Goal: Complete application form: Complete application form

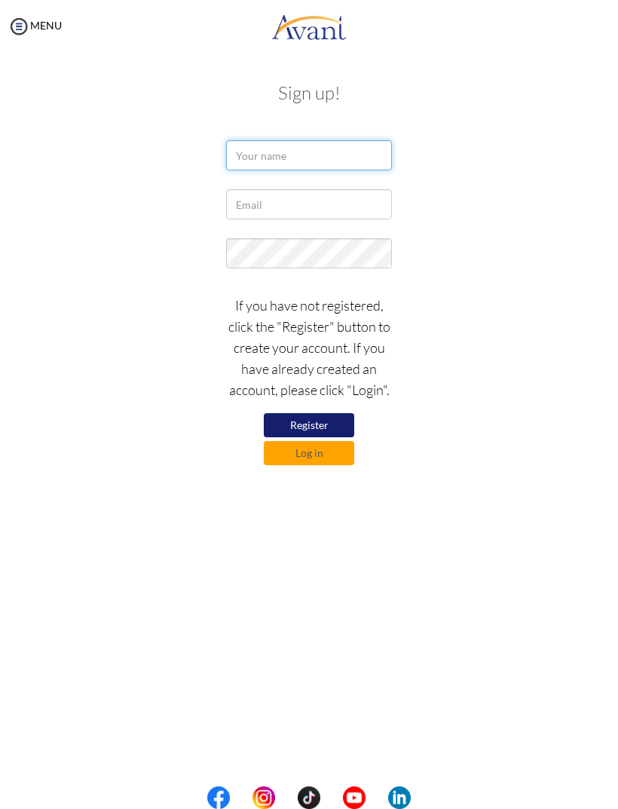
click at [303, 161] on input "text" at bounding box center [309, 155] width 166 height 30
type input "Bimala Subedi"
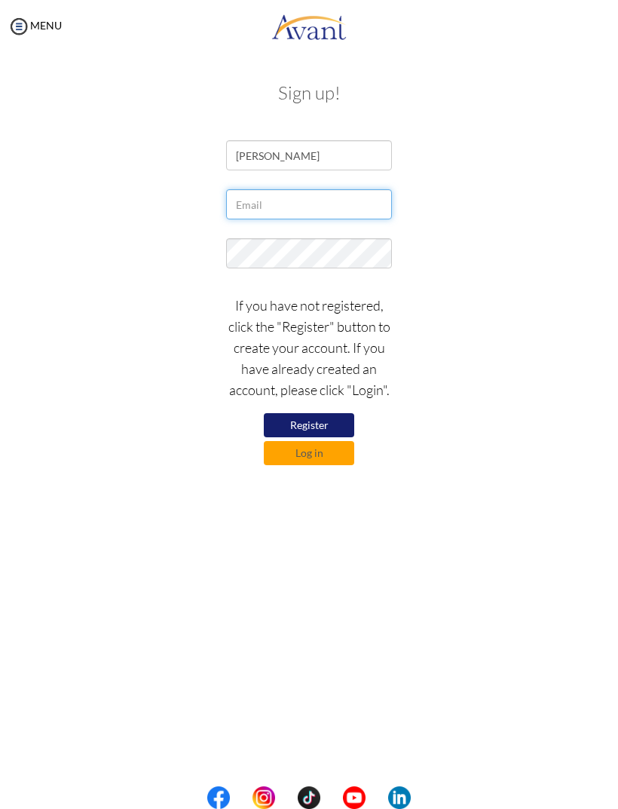
click at [303, 210] on input "text" at bounding box center [309, 204] width 166 height 30
type input "yespsubedi@gmail.com"
click at [319, 423] on button "Register" at bounding box center [309, 425] width 90 height 24
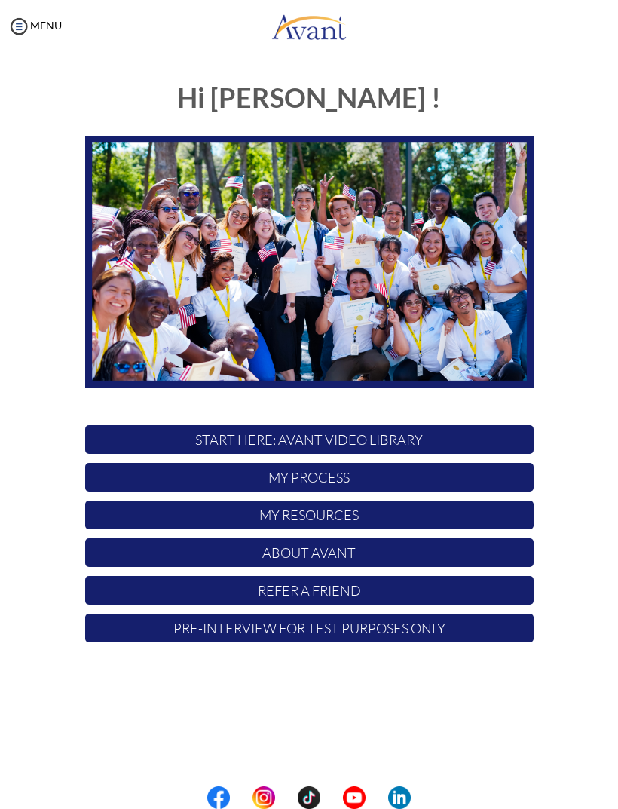
click at [373, 486] on p "My Process" at bounding box center [309, 477] width 449 height 29
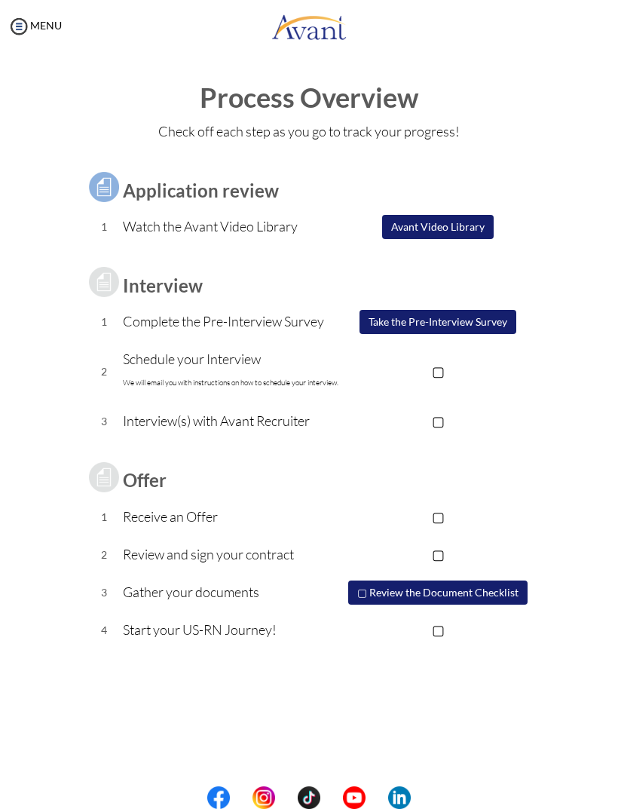
click at [480, 323] on button "Take the Pre-Interview Survey" at bounding box center [438, 322] width 157 height 24
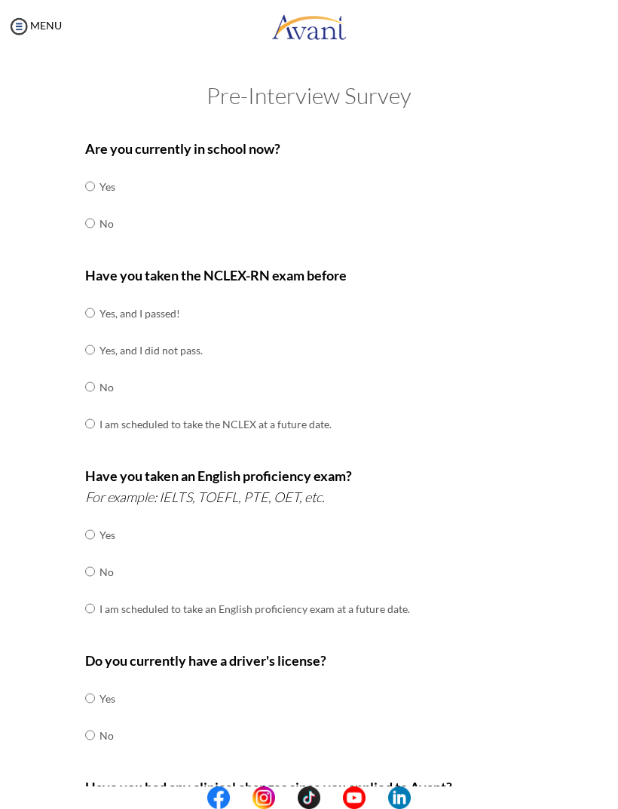
click at [89, 201] on input "radio" at bounding box center [90, 186] width 10 height 30
radio input "true"
click at [18, 28] on img at bounding box center [19, 26] width 23 height 23
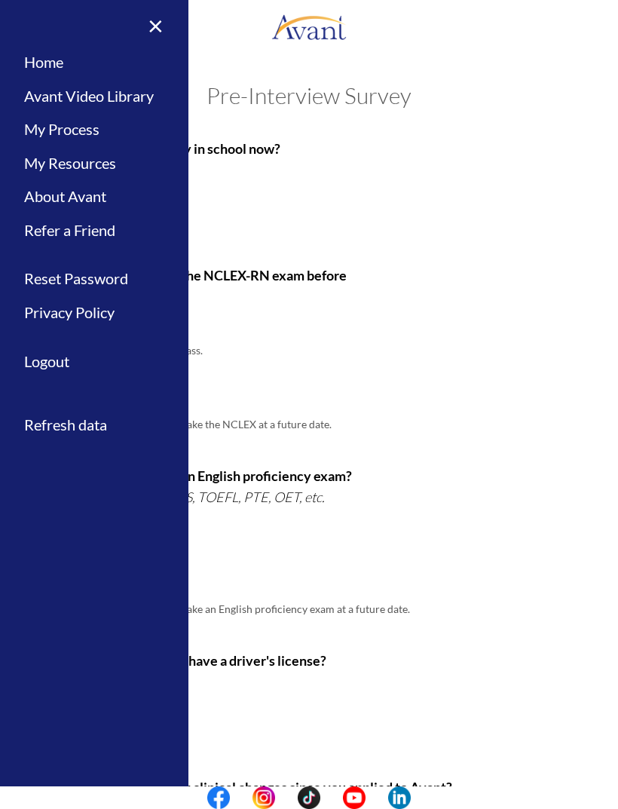
click at [163, 21] on link "×" at bounding box center [147, 25] width 46 height 51
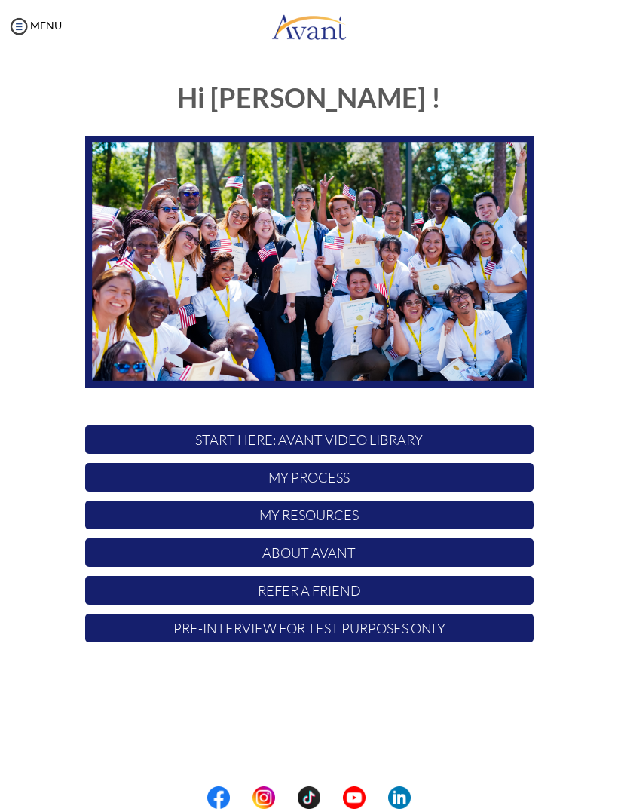
click at [319, 489] on p "My Process" at bounding box center [309, 477] width 449 height 29
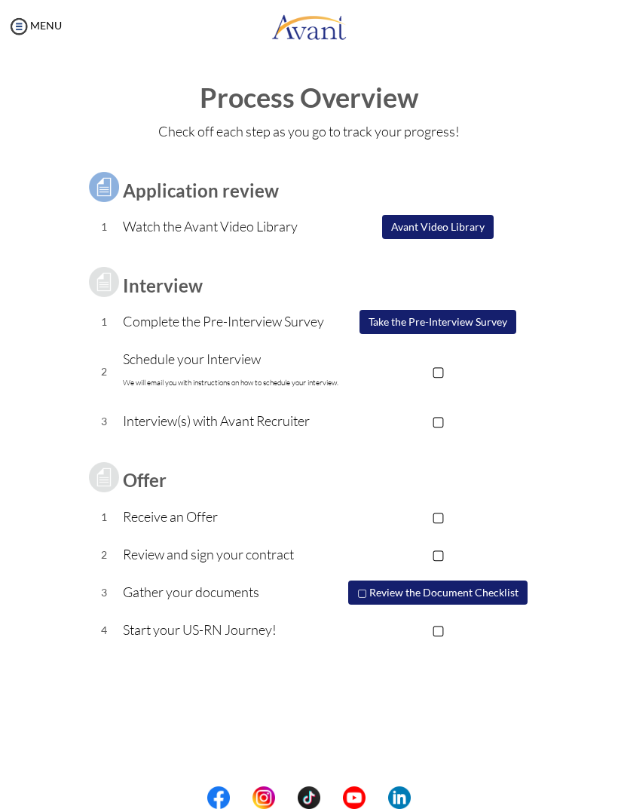
click at [21, 11] on div "MENU" at bounding box center [31, 404] width 62 height 809
click at [20, 29] on img at bounding box center [19, 26] width 23 height 23
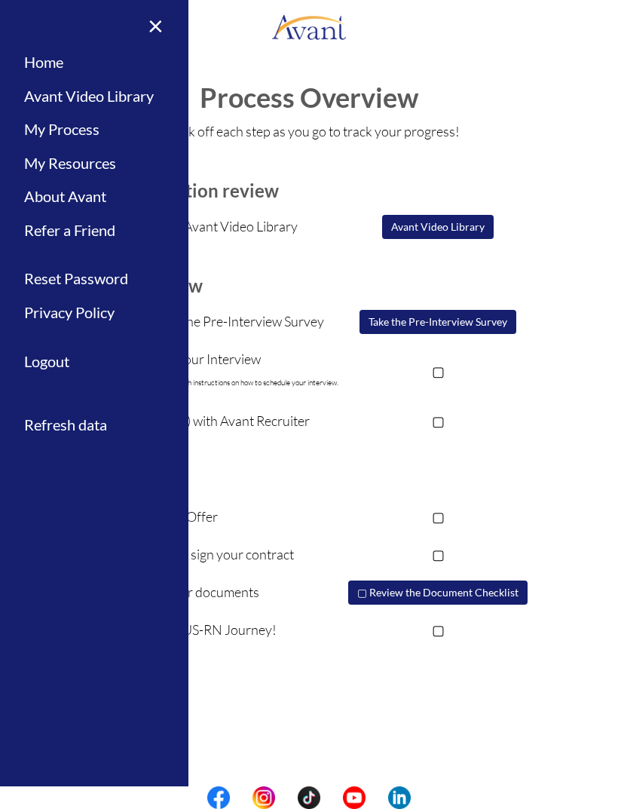
click at [575, 241] on div "Application review 1 Watch the Avant Video Library ▢ Avant Video Library Interv…" at bounding box center [308, 400] width 565 height 498
click at [459, 330] on button "Take the Pre-Interview Survey" at bounding box center [438, 322] width 157 height 24
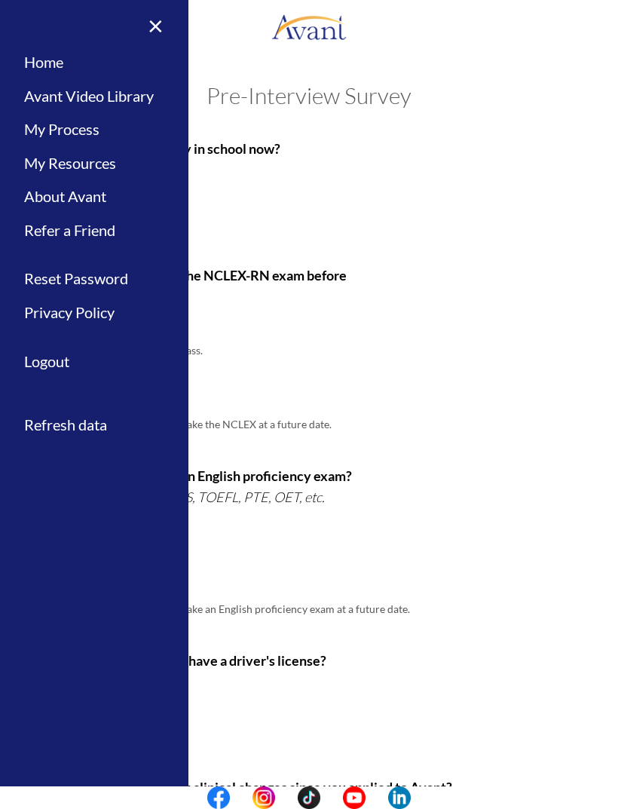
click at [402, 294] on div "Have you taken the NCLEX-RN exam before Yes, and I passed! Yes, and I did not p…" at bounding box center [309, 361] width 449 height 193
click at [167, 16] on link "×" at bounding box center [147, 25] width 46 height 51
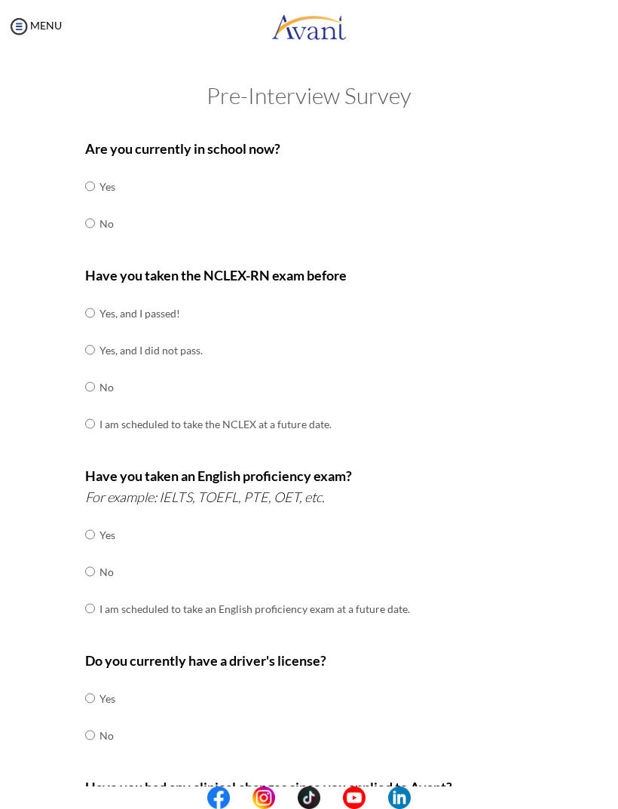
click at [95, 201] on input "radio" at bounding box center [90, 186] width 10 height 30
radio input "true"
click at [93, 311] on input "radio" at bounding box center [90, 313] width 10 height 30
radio input "true"
click at [93, 550] on input "radio" at bounding box center [90, 534] width 10 height 30
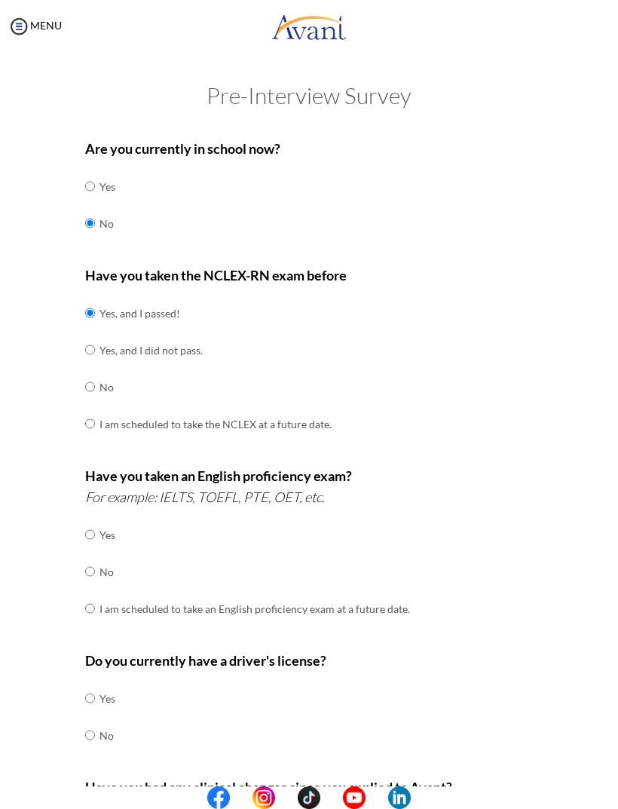
radio input "true"
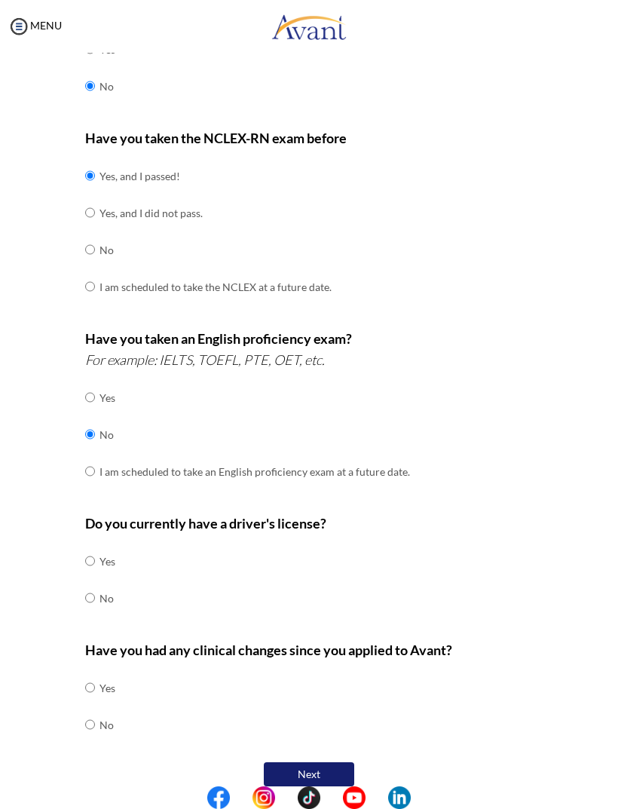
scroll to position [136, 0]
click at [94, 577] on input "radio" at bounding box center [90, 562] width 10 height 30
radio input "true"
click at [106, 707] on td "No" at bounding box center [108, 725] width 16 height 37
click at [95, 703] on input "radio" at bounding box center [90, 688] width 10 height 30
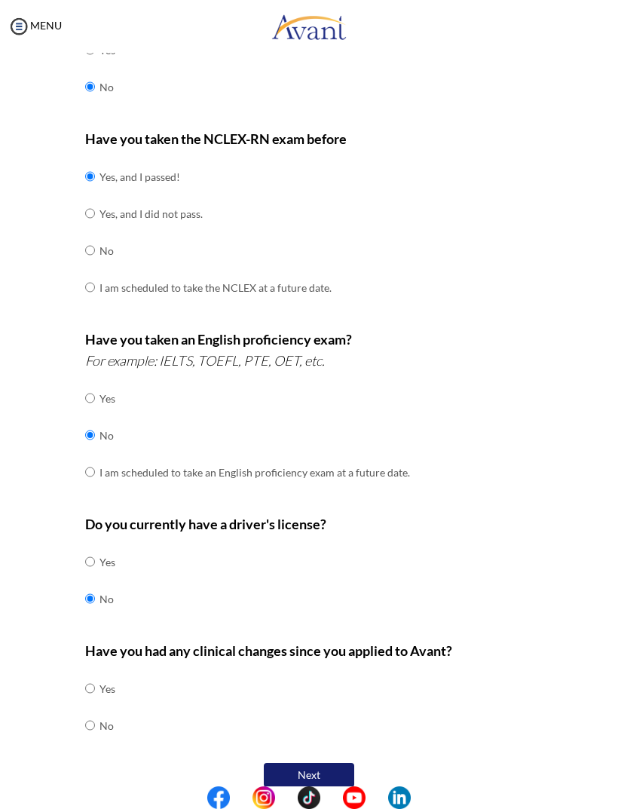
radio input "true"
click at [292, 763] on button "Next" at bounding box center [309, 775] width 90 height 24
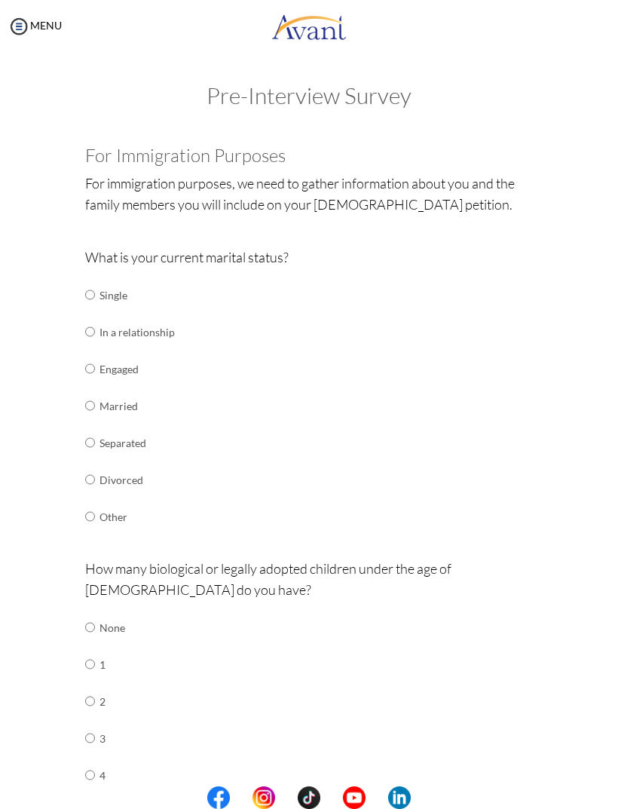
click at [93, 310] on input "radio" at bounding box center [90, 295] width 10 height 30
radio input "true"
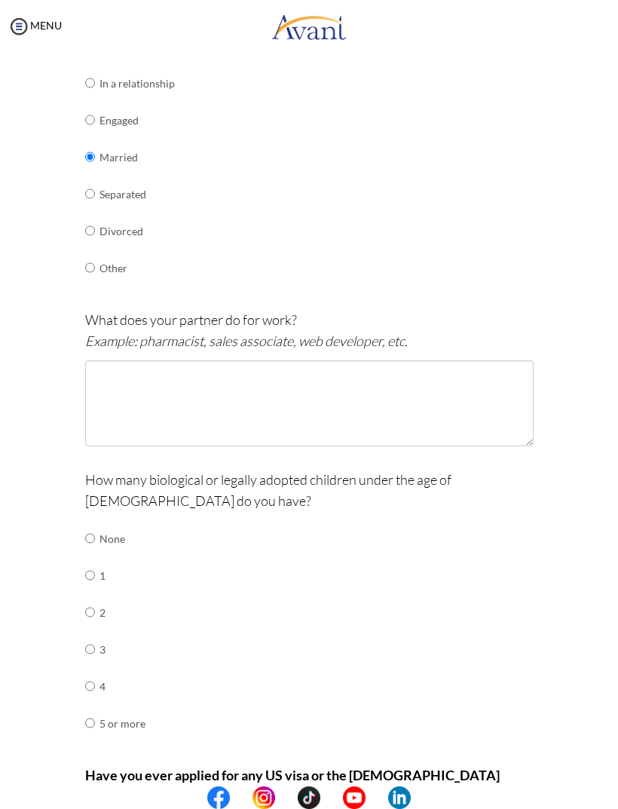
scroll to position [251, 0]
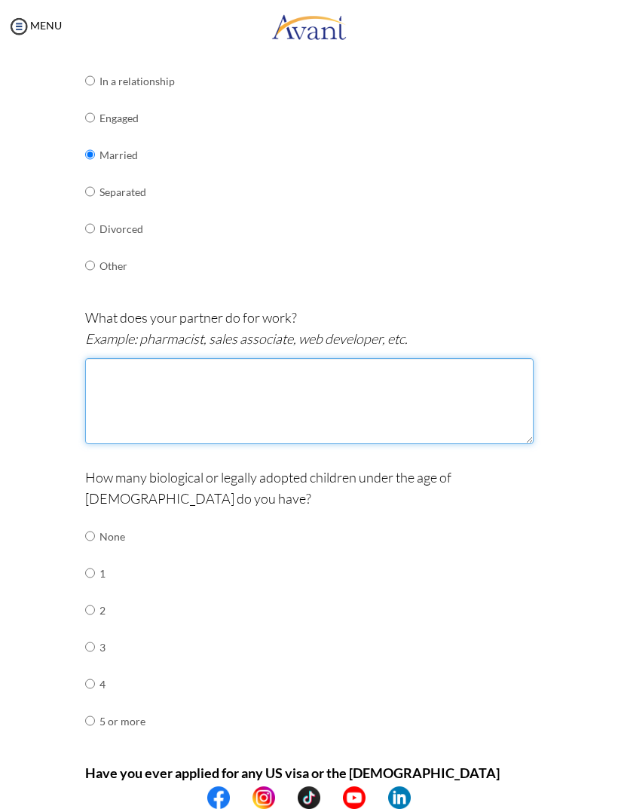
click at [243, 395] on textarea at bounding box center [309, 401] width 449 height 86
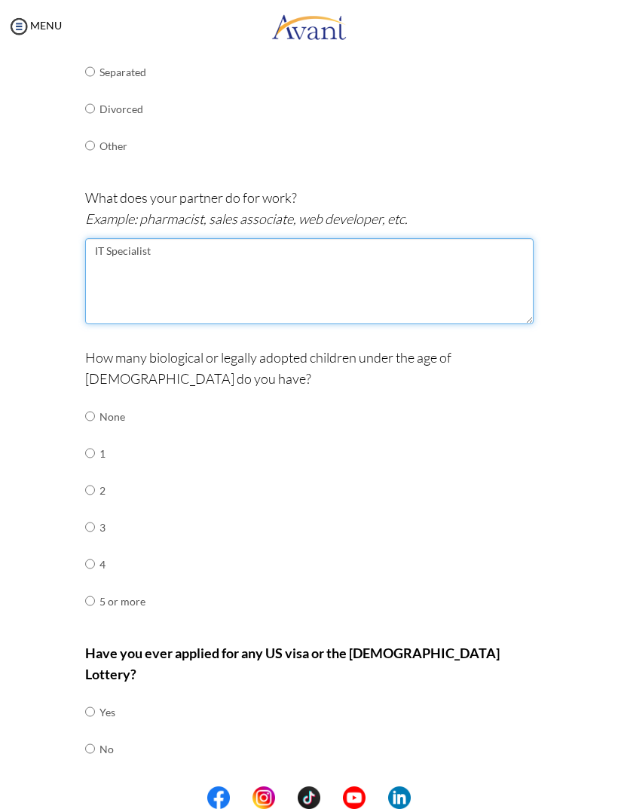
scroll to position [370, 0]
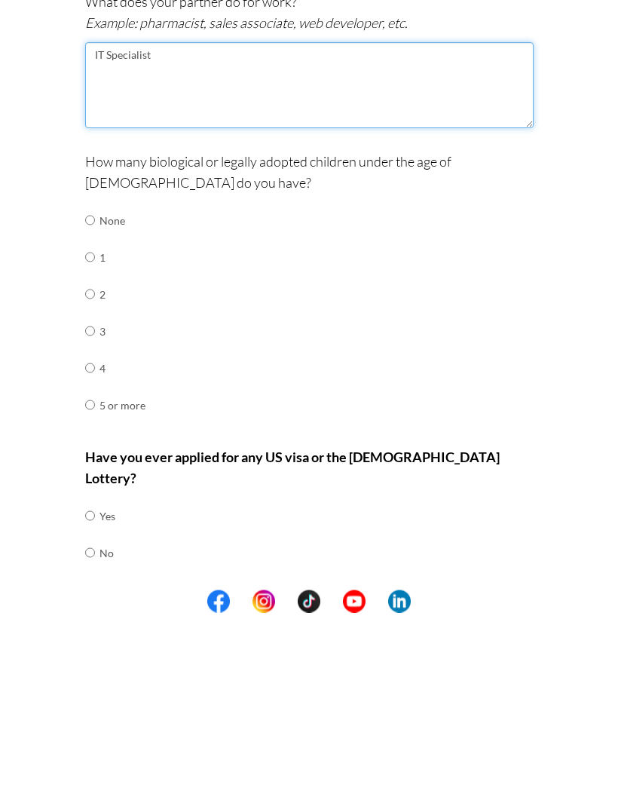
type textarea "IT Specialist"
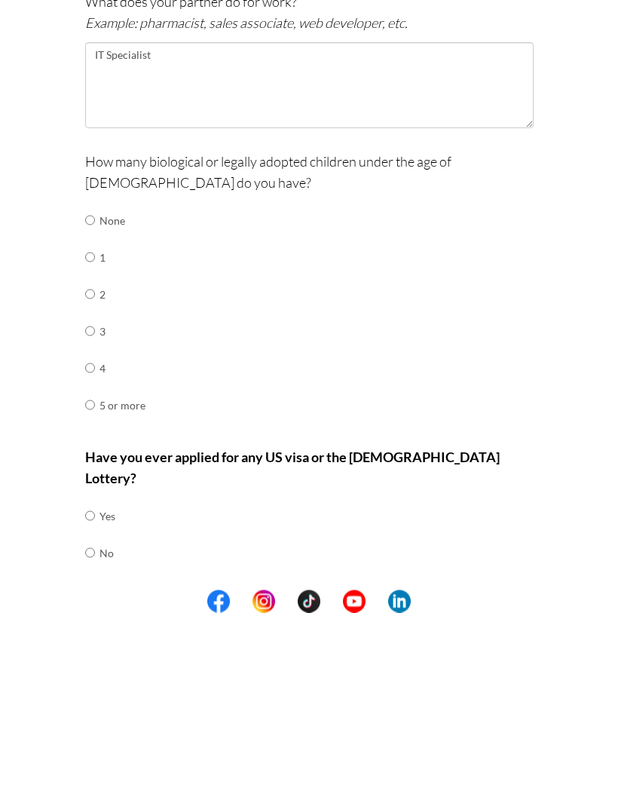
click at [95, 402] on input "radio" at bounding box center [90, 417] width 10 height 30
radio input "true"
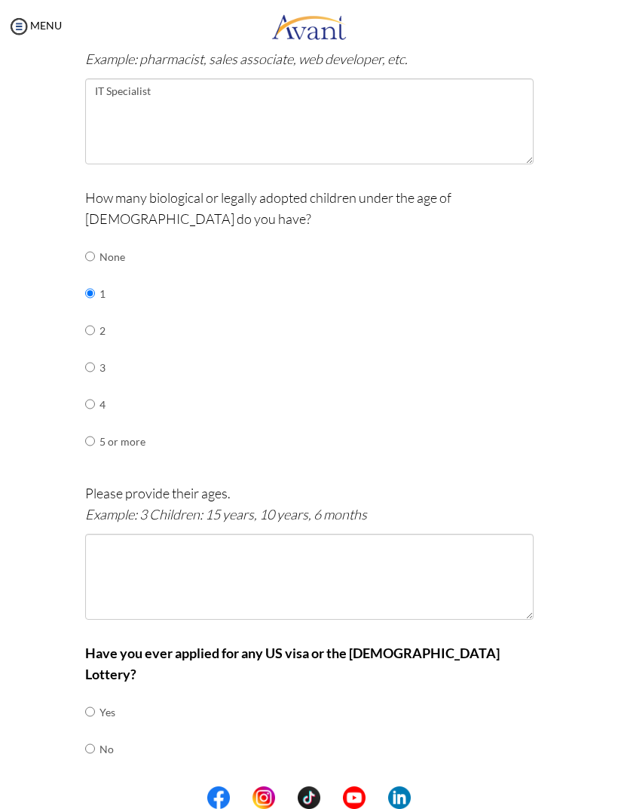
scroll to position [530, 0]
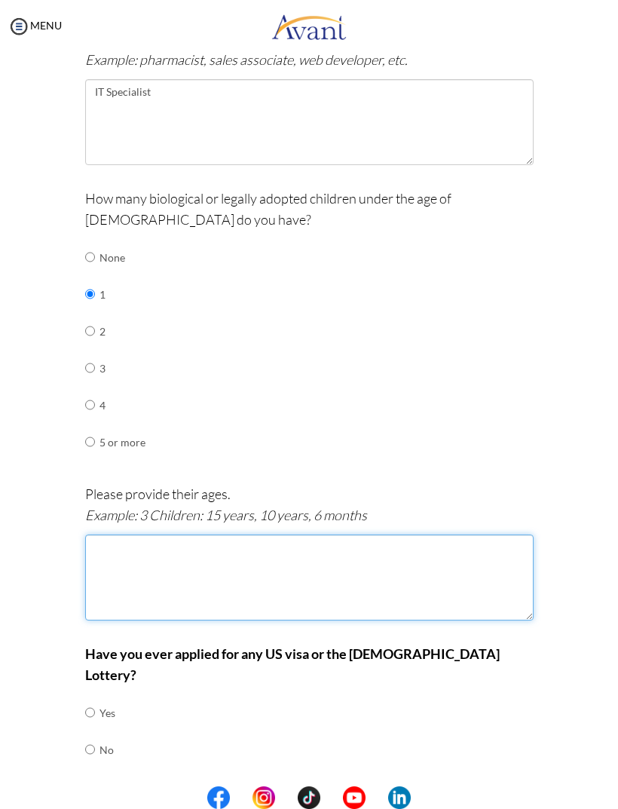
click at [269, 550] on textarea at bounding box center [309, 578] width 449 height 86
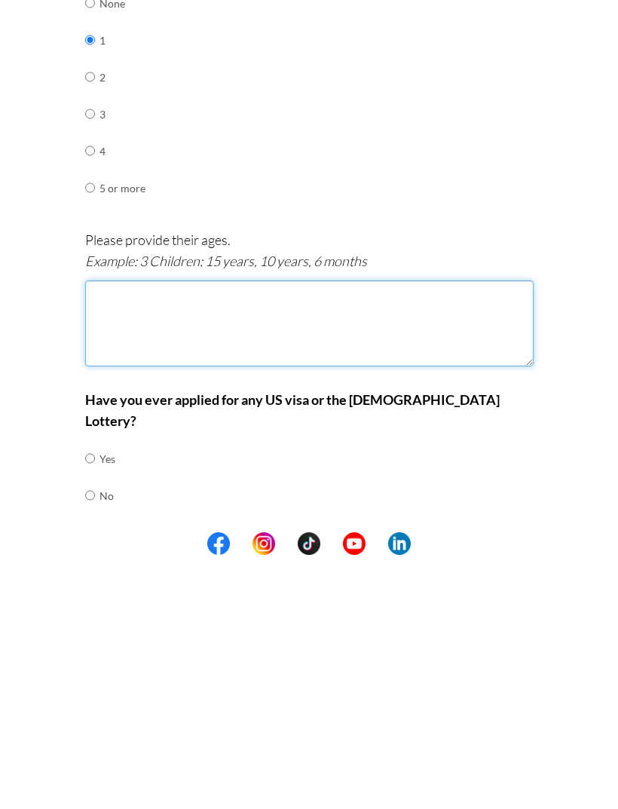
type textarea "4"
type textarea "45 Months"
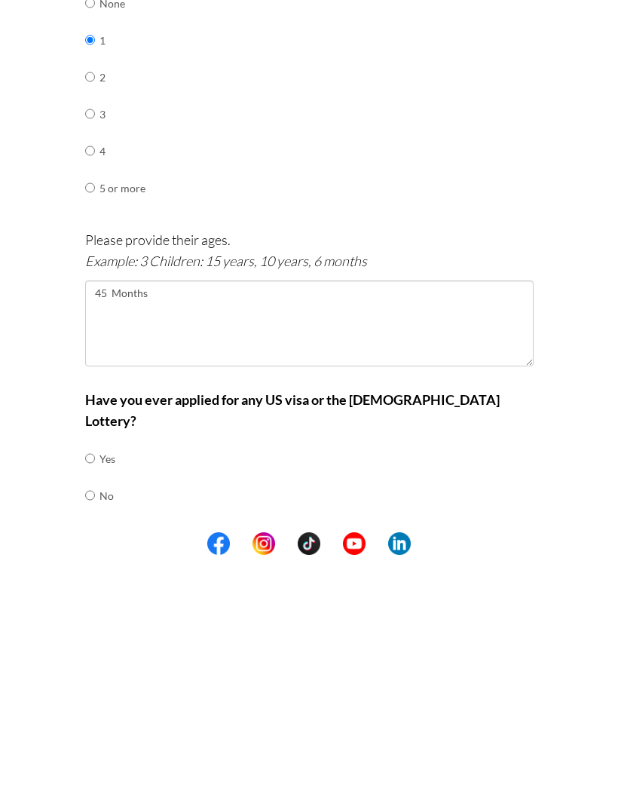
click at [467, 643] on div "Have you ever applied for any US visa or the [DEMOGRAPHIC_DATA] Lottery? Yes No" at bounding box center [309, 713] width 449 height 140
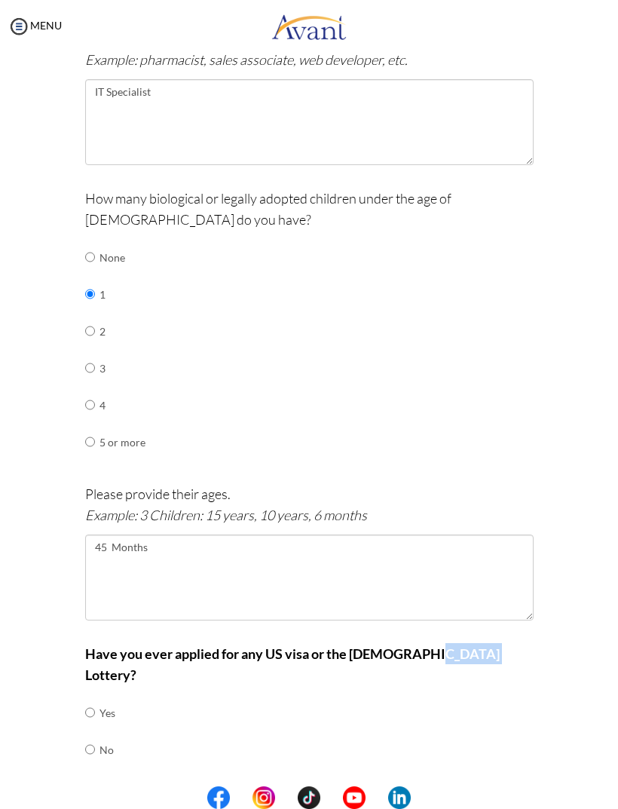
click at [519, 684] on div "Have you ever applied for any US visa or the [DEMOGRAPHIC_DATA] Lottery? Yes No" at bounding box center [309, 713] width 449 height 140
click at [89, 712] on input "radio" at bounding box center [90, 712] width 10 height 30
radio input "true"
click at [368, 787] on button "Next" at bounding box center [358, 799] width 90 height 24
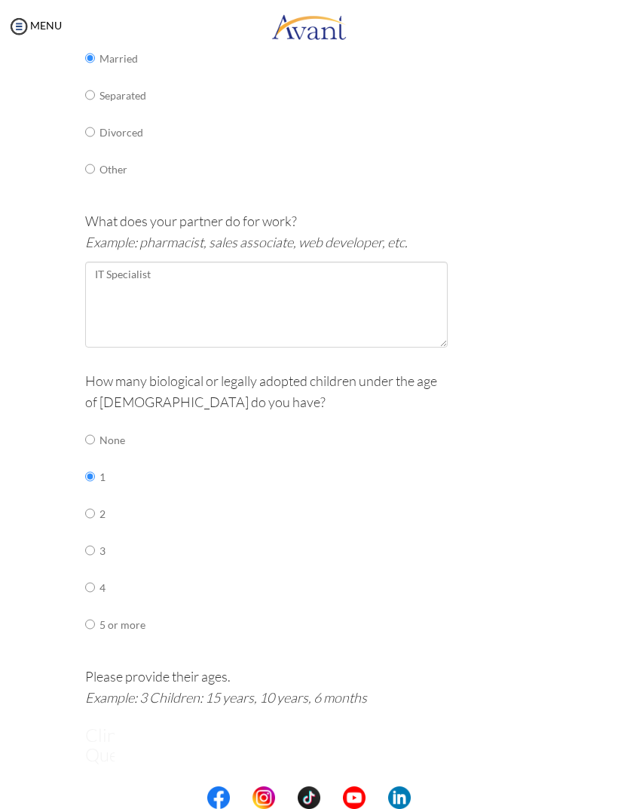
scroll to position [0, 0]
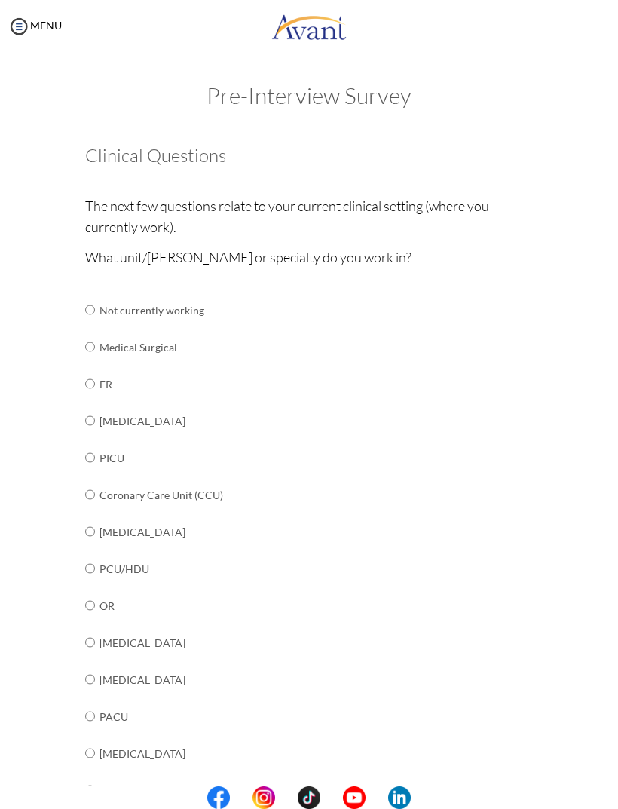
click at [86, 325] on input "radio" at bounding box center [90, 310] width 10 height 30
radio input "true"
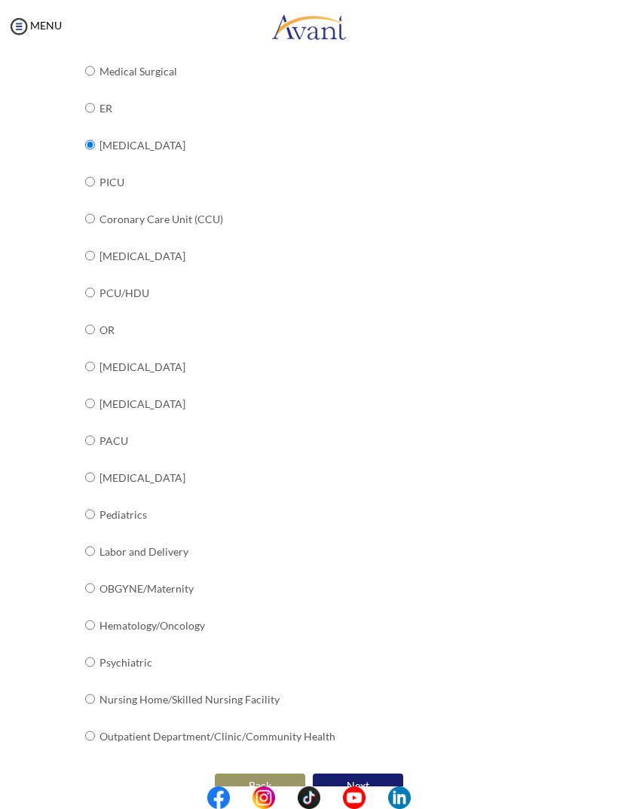
scroll to position [276, 0]
click at [369, 774] on button "Next" at bounding box center [358, 786] width 90 height 24
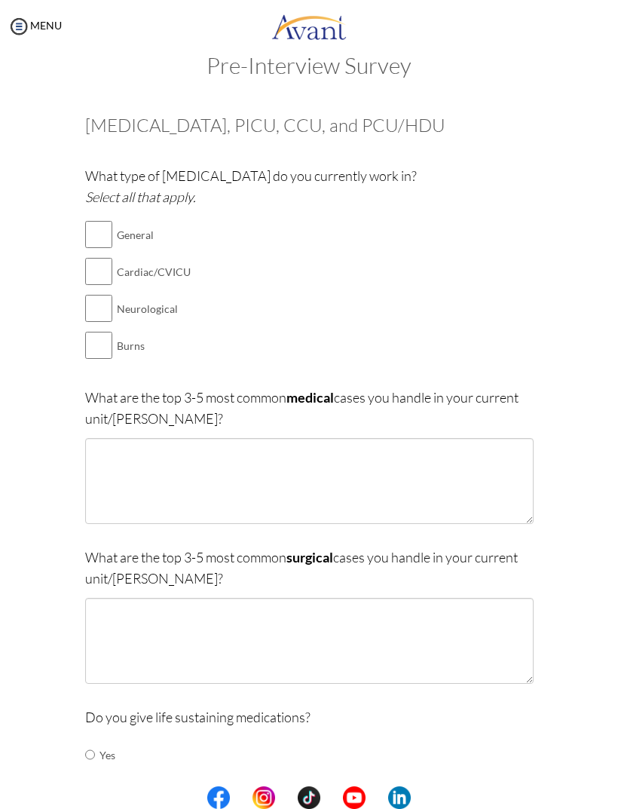
click at [107, 234] on input "checkbox" at bounding box center [98, 234] width 27 height 30
checkbox input "true"
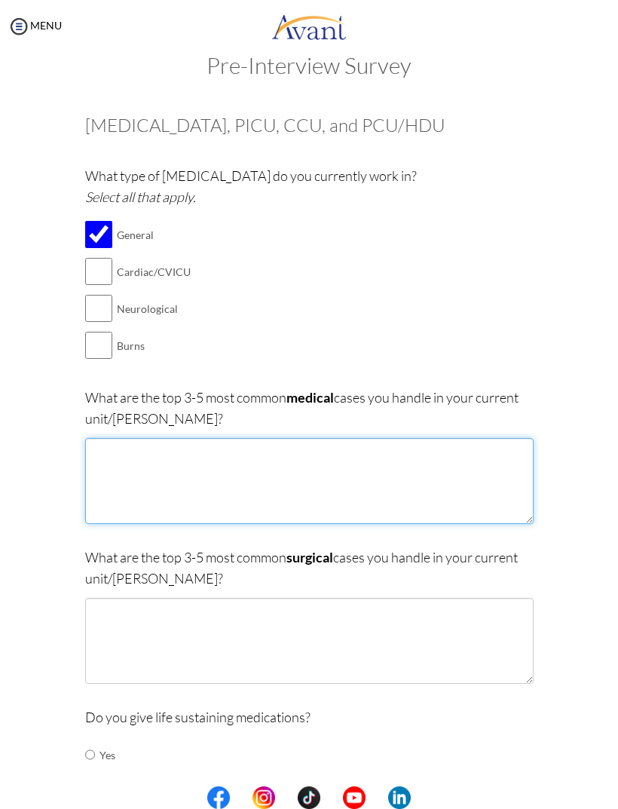
click at [112, 479] on textarea at bounding box center [309, 481] width 449 height 86
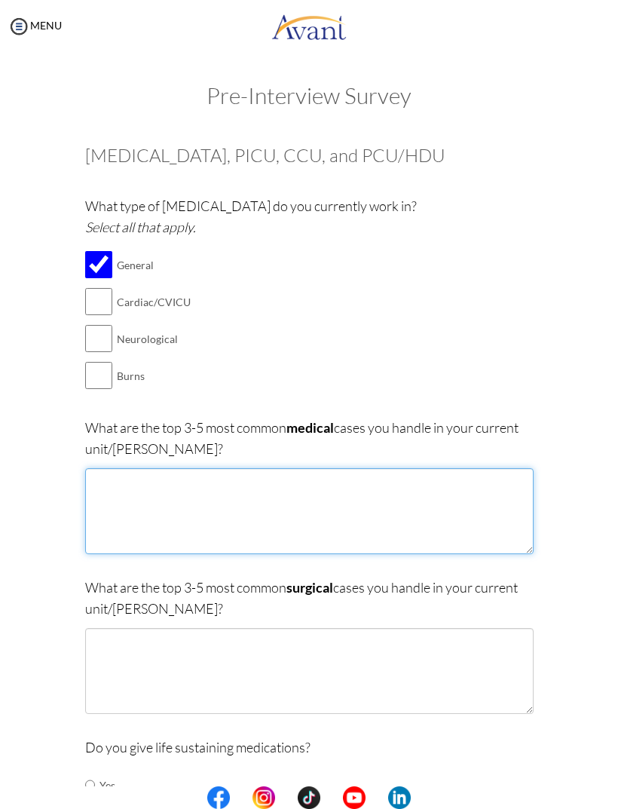
scroll to position [0, 0]
type textarea "S"
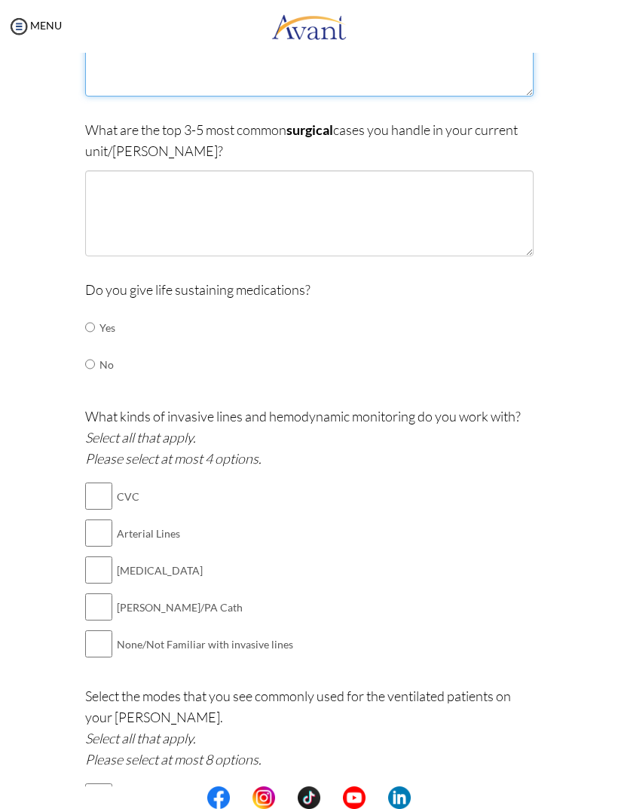
scroll to position [461, 0]
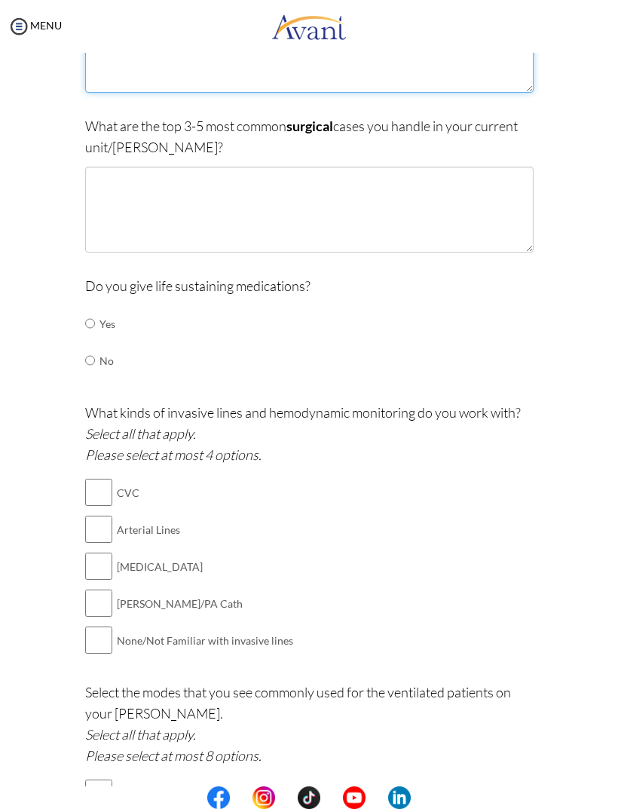
type textarea "[MEDICAL_DATA] (ARDS), [MEDICAL_DATA], [MEDICAL_DATA]"
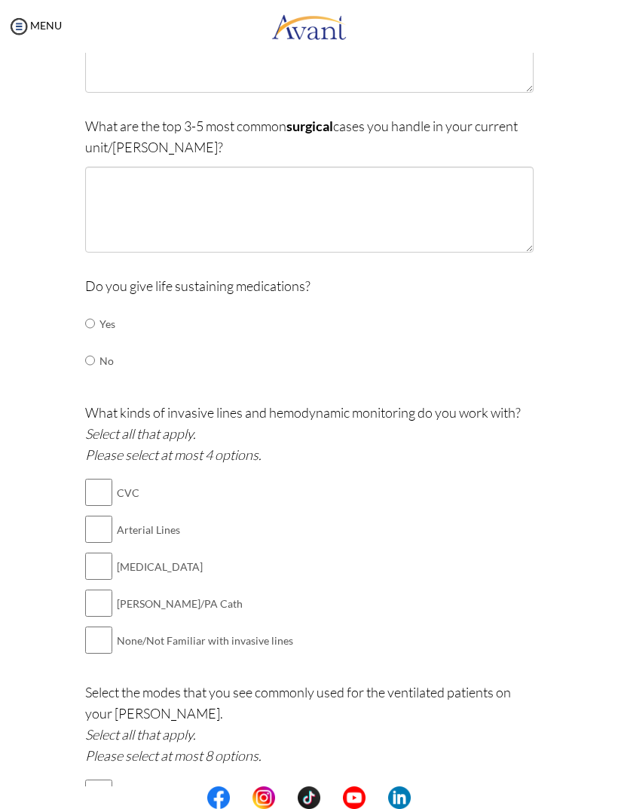
click at [90, 318] on input "radio" at bounding box center [90, 323] width 10 height 30
radio input "true"
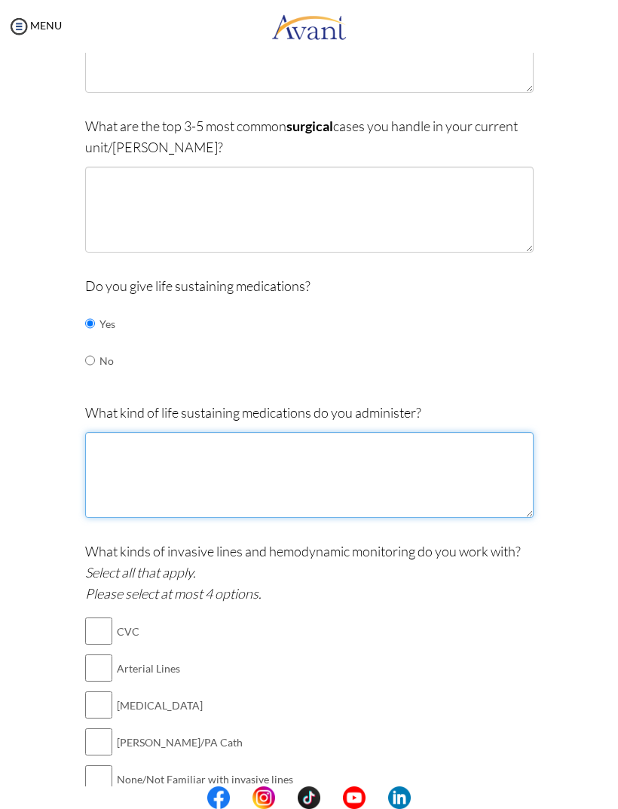
click at [109, 455] on textarea at bounding box center [309, 475] width 449 height 86
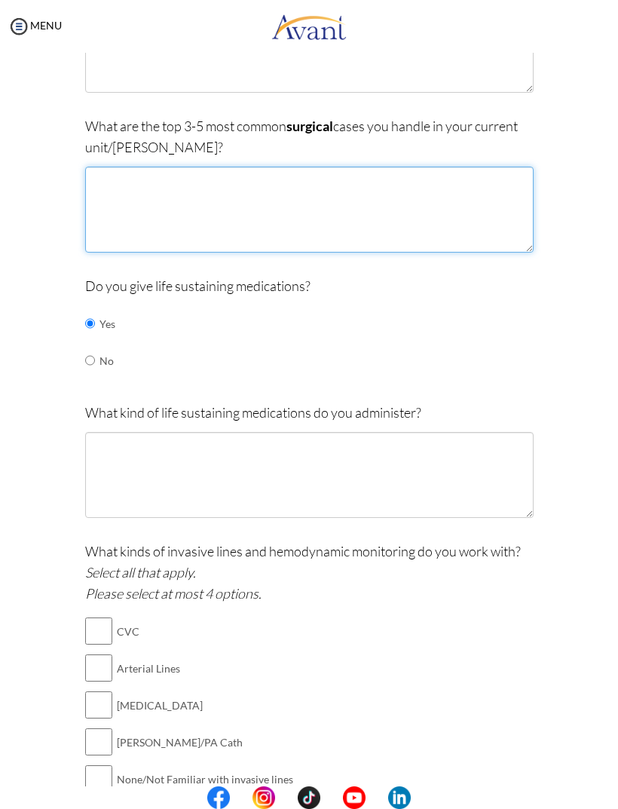
click at [265, 219] on textarea at bounding box center [309, 210] width 449 height 86
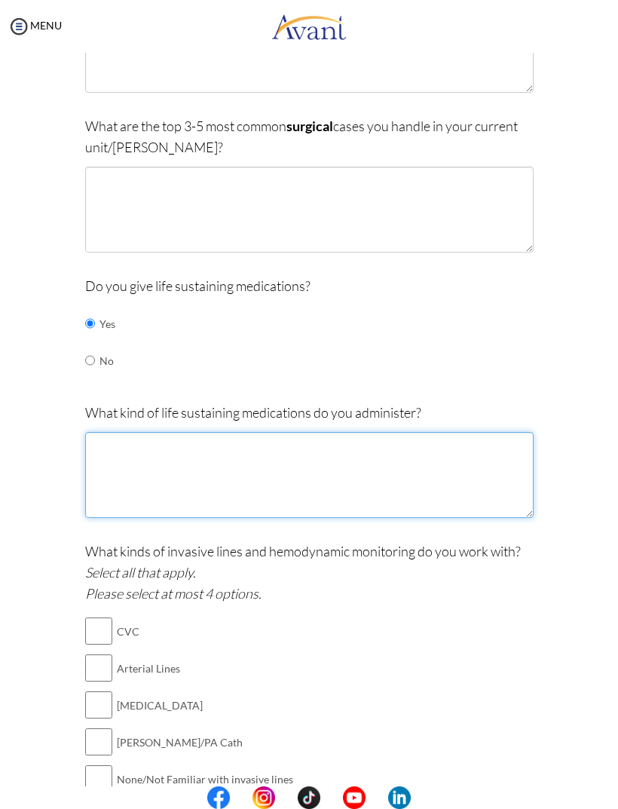
click at [150, 461] on textarea at bounding box center [309, 475] width 449 height 86
click at [197, 436] on textarea "Vassopressors and Ionotropes" at bounding box center [309, 475] width 449 height 86
click at [201, 432] on textarea "Vassopressors and Ionotropes" at bounding box center [309, 475] width 449 height 86
click at [146, 437] on textarea "Vassopressors and Inotropes, Non- Invasive Ventilatory support," at bounding box center [309, 475] width 449 height 86
click at [211, 434] on textarea "Vasopressors and Inotropes, Non- Invasive Ventilatory support," at bounding box center [309, 475] width 449 height 86
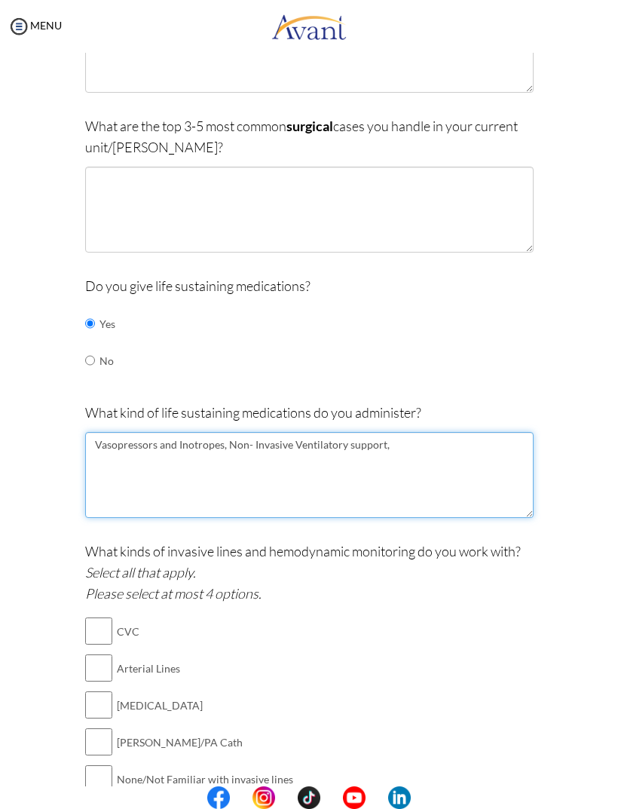
click at [282, 493] on textarea "Vasopressors and Inotropes, Non- Invasive Ventilatory support," at bounding box center [309, 475] width 449 height 86
click at [210, 434] on textarea "Vasopressors and Inotropes, Non- Invasive Ventilatory support," at bounding box center [309, 475] width 449 height 86
click at [414, 436] on textarea "Vasopressors and Inotropes, Non- Invasive Ventilatory support," at bounding box center [309, 475] width 449 height 86
click at [426, 438] on textarea "Vasopressors and Inotropes, Non- Invasive Ventilatory support," at bounding box center [309, 475] width 449 height 86
click at [225, 439] on textarea "Vasopressors and Inotropes, Non- Invasive Ventilatory support, Antiretroviral, …" at bounding box center [309, 475] width 449 height 86
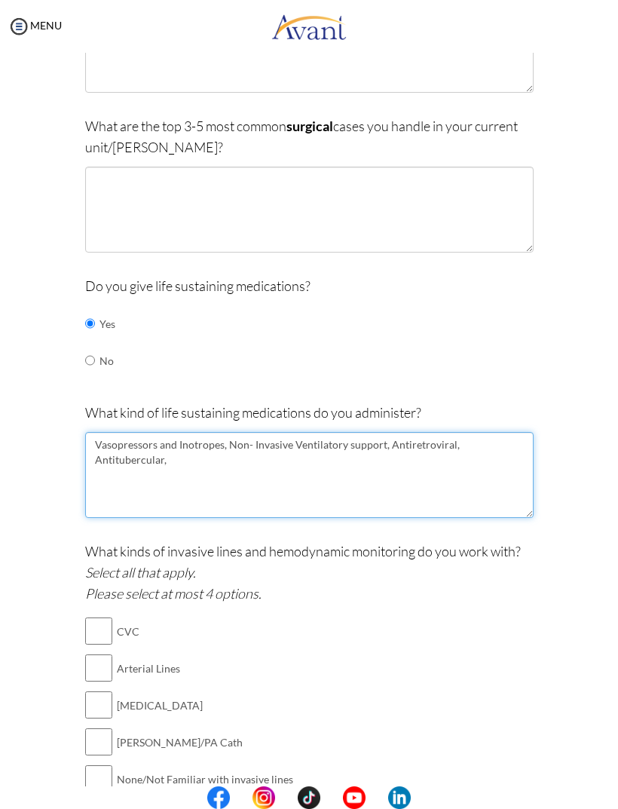
click at [471, 432] on textarea "Vasopressors and Inotropes, Non- Invasive Ventilatory support, Antiretroviral, …" at bounding box center [309, 475] width 449 height 86
click at [180, 450] on textarea "Vasopressors and Inotropes, Non- Invasive Ventilatory support, Antiretroviral, …" at bounding box center [309, 475] width 449 height 86
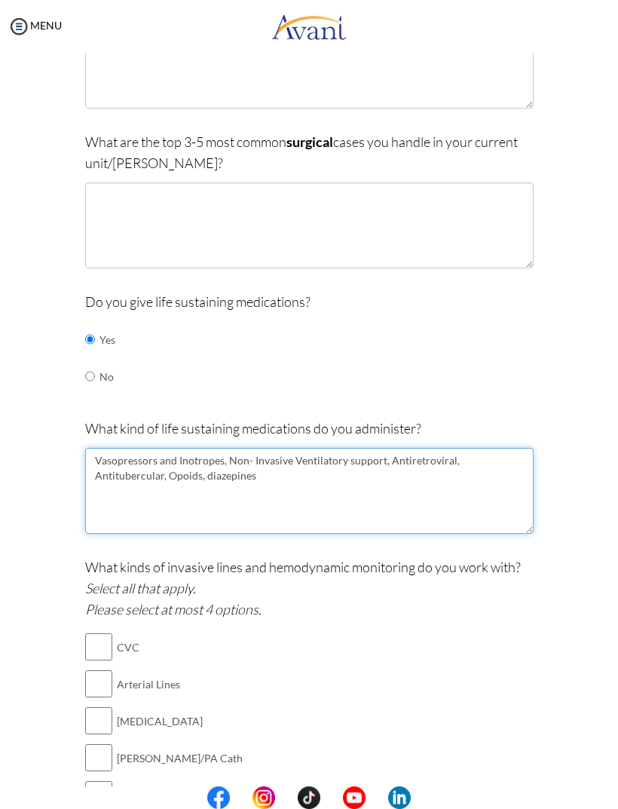
scroll to position [444, 0]
click at [239, 475] on textarea "Vasopressors and Inotropes, Non- Invasive Ventilatory support, Antiretroviral, …" at bounding box center [309, 492] width 449 height 86
click at [229, 483] on textarea "Vasopressors and Inotropes, Non- Invasive Ventilatory support, Antiretroviral, …" at bounding box center [309, 492] width 449 height 86
click at [195, 471] on textarea "Vasopressors and Inotropes, Non- Invasive Ventilatory support, Antiretroviral, …" at bounding box center [309, 492] width 449 height 86
click at [153, 472] on textarea "Vasopressors and Inotropes, Non- Invasive Ventilatory support, Antiretroviral, …" at bounding box center [309, 492] width 449 height 86
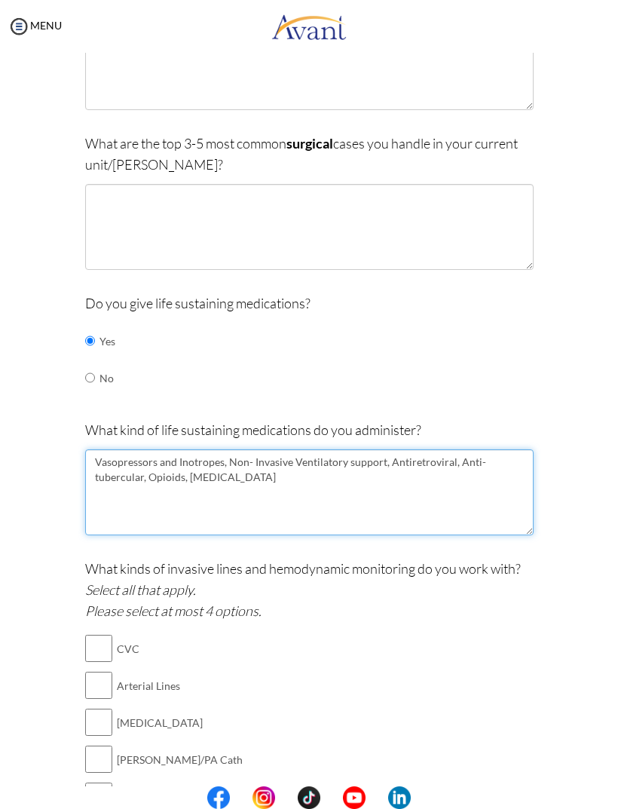
click at [282, 472] on textarea "Vasopressors and Inotropes, Non- Invasive Ventilatory support, Antiretroviral, …" at bounding box center [309, 492] width 449 height 86
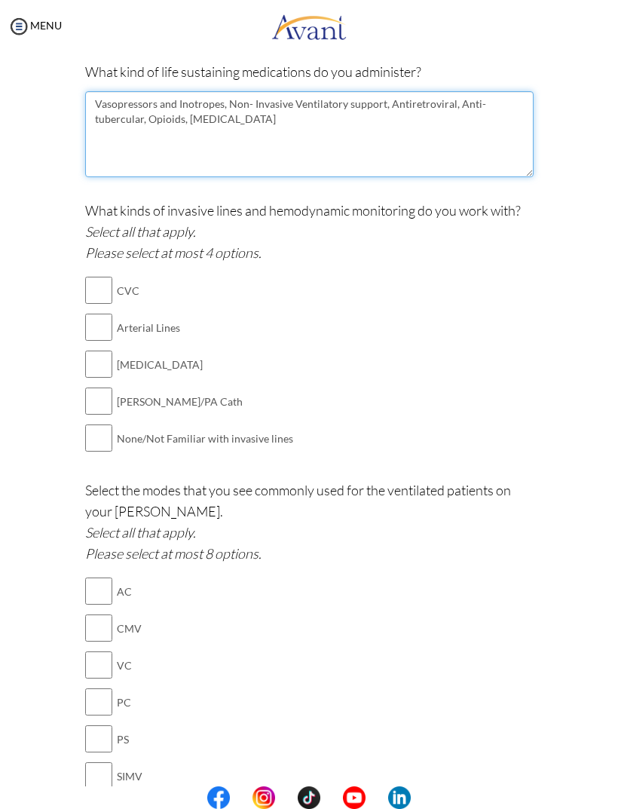
scroll to position [809, 0]
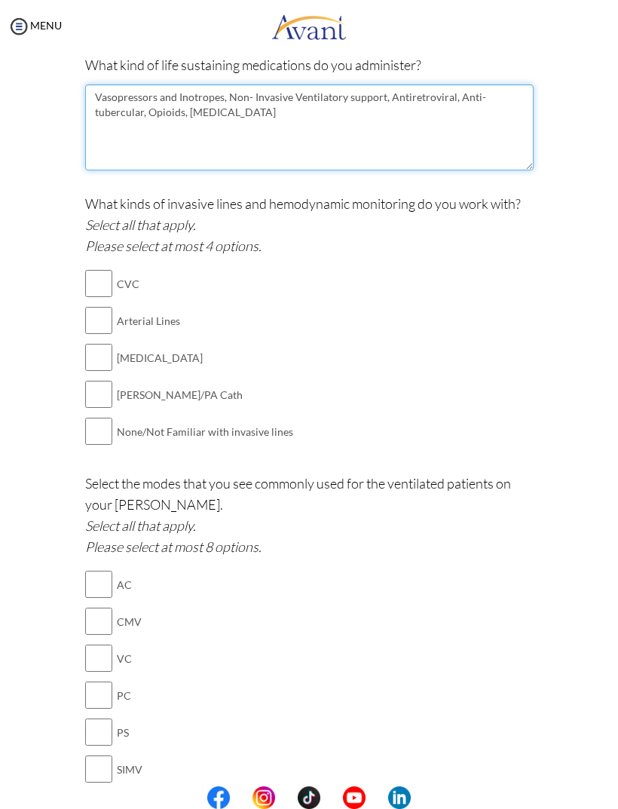
type textarea "Vasopressors and Inotropes, Non- Invasive Ventilatory support, Antiretroviral, …"
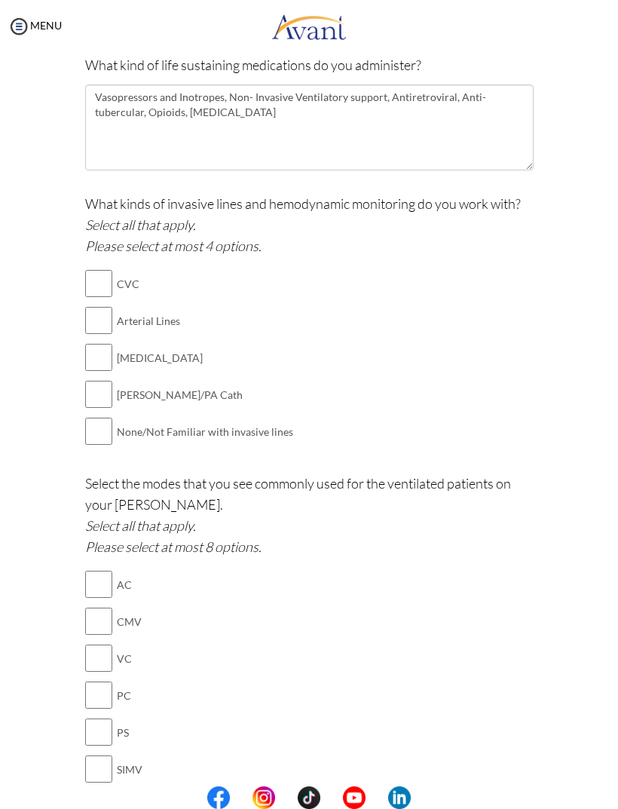
click at [110, 270] on input "checkbox" at bounding box center [98, 283] width 27 height 30
checkbox input "true"
click at [109, 360] on input "checkbox" at bounding box center [98, 357] width 27 height 30
checkbox input "true"
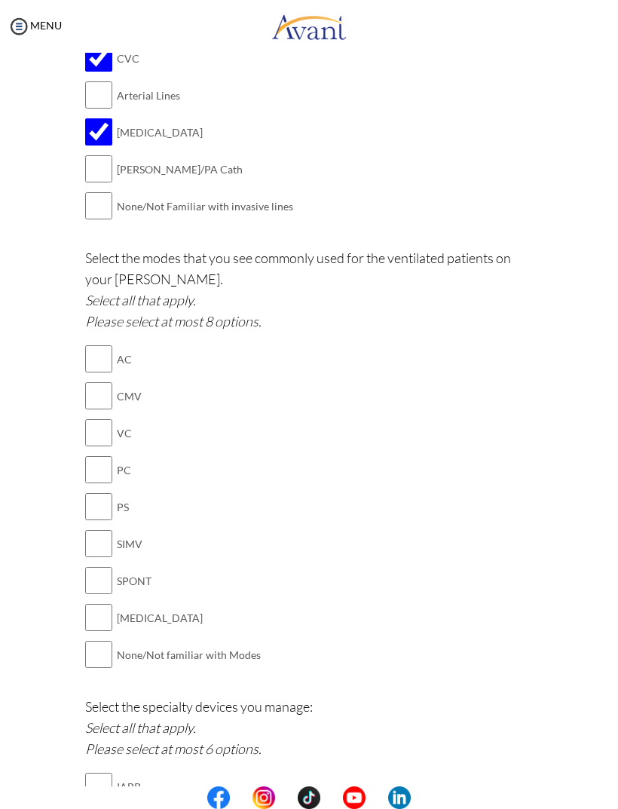
scroll to position [1035, 0]
click at [109, 343] on input "checkbox" at bounding box center [98, 358] width 27 height 30
checkbox input "true"
click at [97, 383] on input "checkbox" at bounding box center [98, 395] width 27 height 30
checkbox input "true"
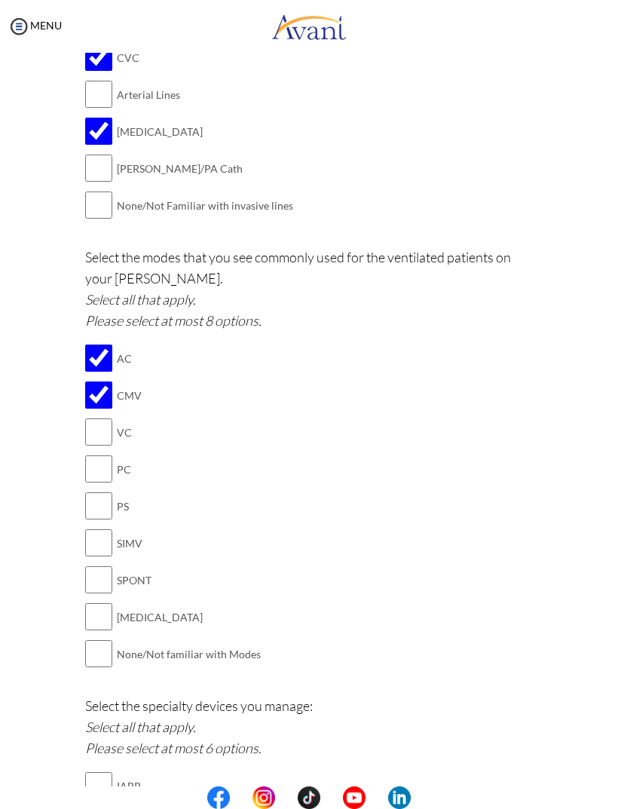
click at [110, 417] on input "checkbox" at bounding box center [98, 432] width 27 height 30
checkbox input "true"
click at [108, 565] on input "checkbox" at bounding box center [98, 580] width 27 height 30
checkbox input "true"
click at [106, 602] on input "checkbox" at bounding box center [98, 617] width 27 height 30
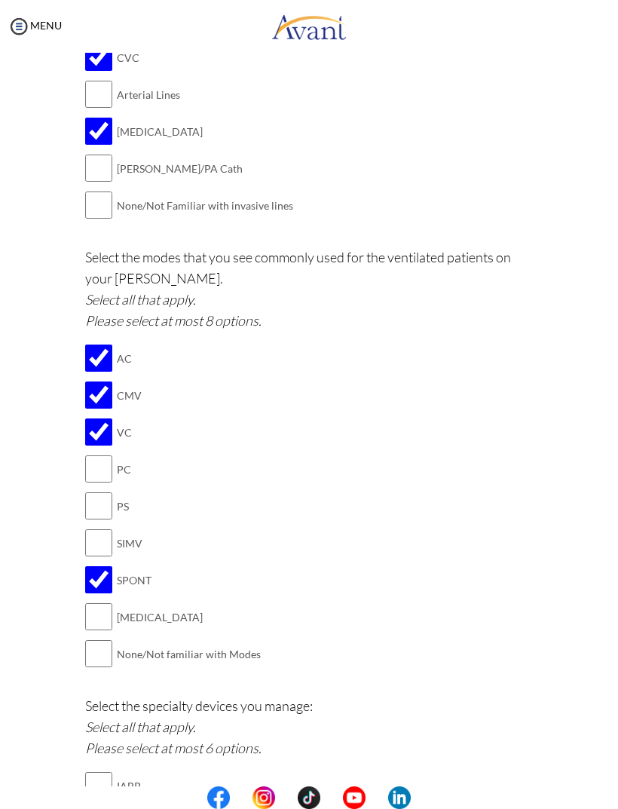
checkbox input "true"
click at [112, 454] on input "checkbox" at bounding box center [98, 469] width 27 height 30
checkbox input "true"
click at [106, 491] on input "checkbox" at bounding box center [98, 506] width 27 height 30
checkbox input "true"
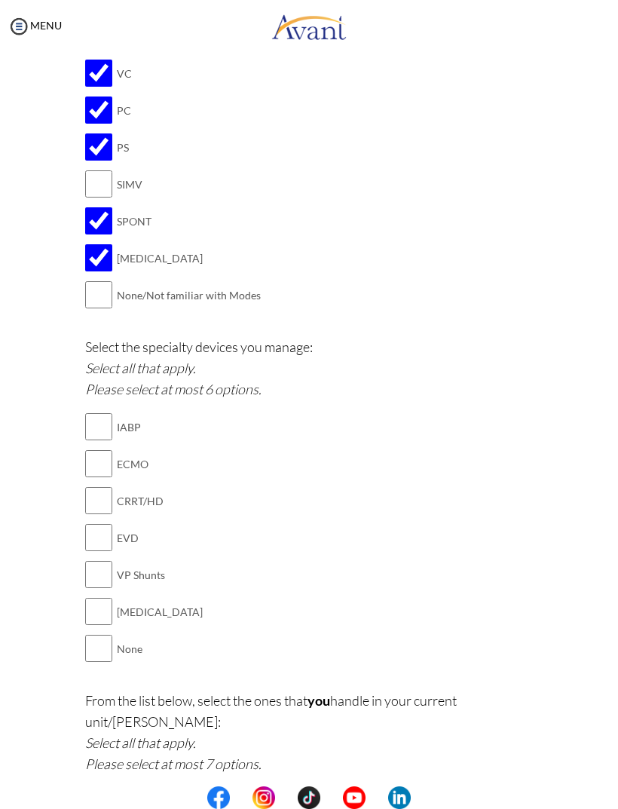
scroll to position [1402, 0]
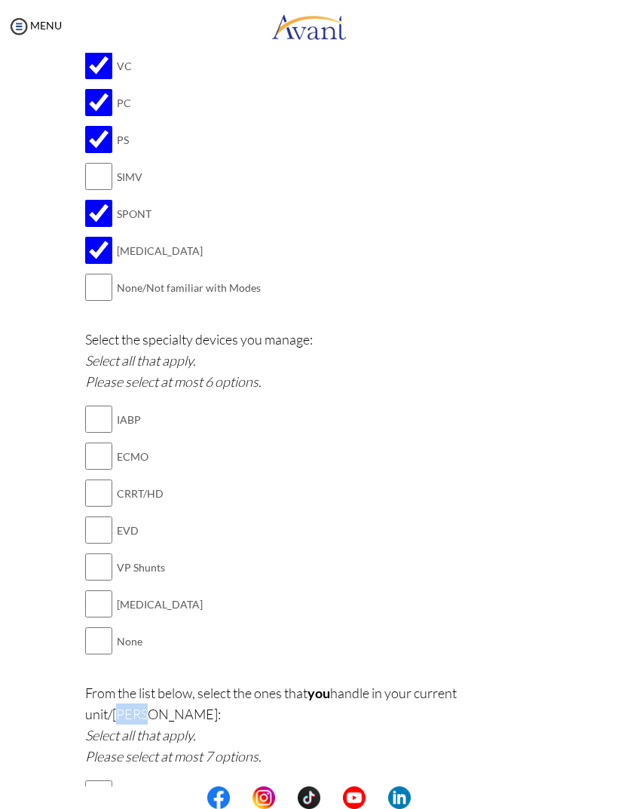
click at [103, 626] on input "checkbox" at bounding box center [98, 641] width 27 height 30
checkbox input "true"
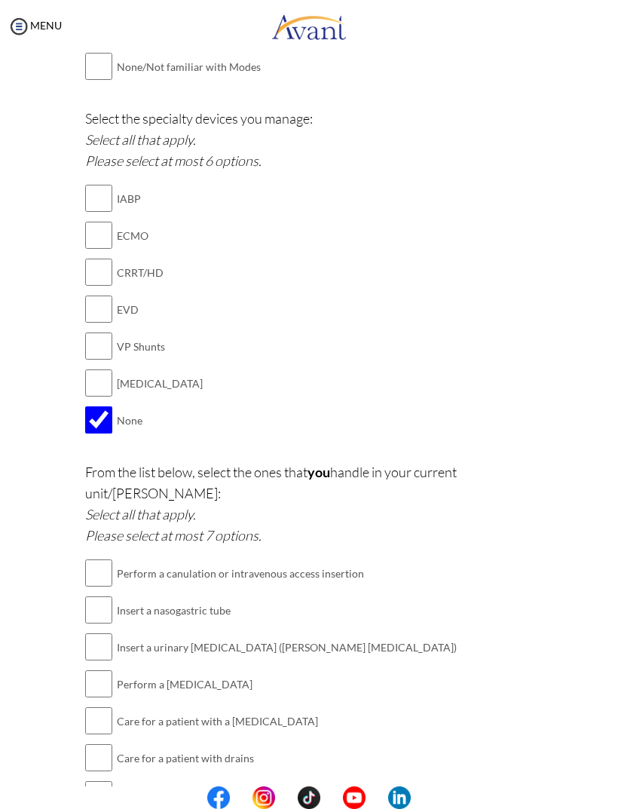
scroll to position [1624, 0]
click at [103, 556] on input "checkbox" at bounding box center [98, 571] width 27 height 30
checkbox input "true"
click at [106, 593] on input "checkbox" at bounding box center [98, 608] width 27 height 30
checkbox input "true"
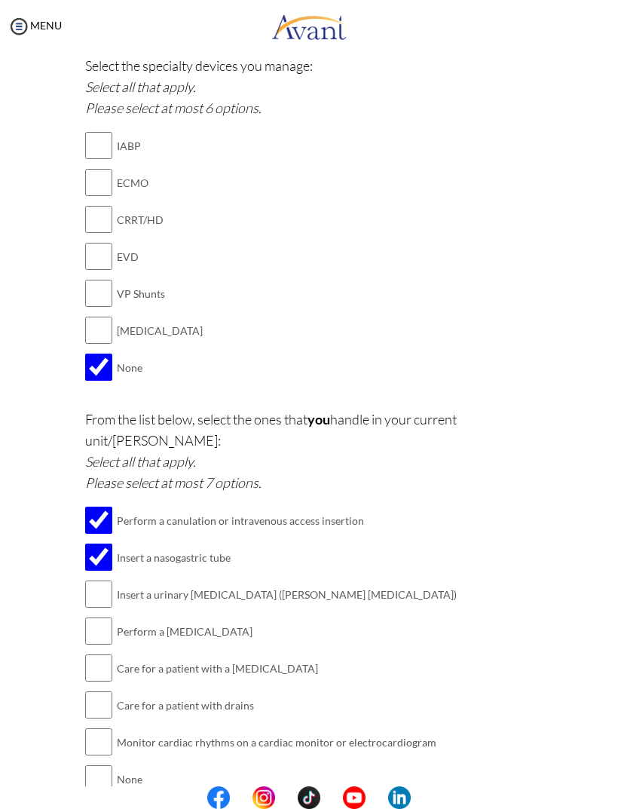
scroll to position [1674, 0]
click at [106, 580] on input "checkbox" at bounding box center [98, 595] width 27 height 30
checkbox input "true"
click at [108, 617] on input "checkbox" at bounding box center [98, 632] width 27 height 30
checkbox input "true"
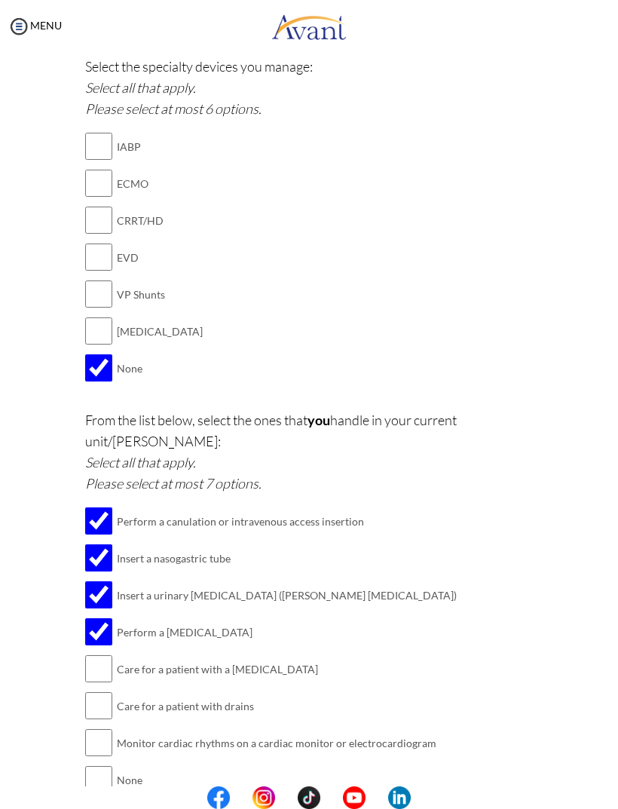
click at [107, 728] on input "checkbox" at bounding box center [98, 743] width 27 height 30
checkbox input "true"
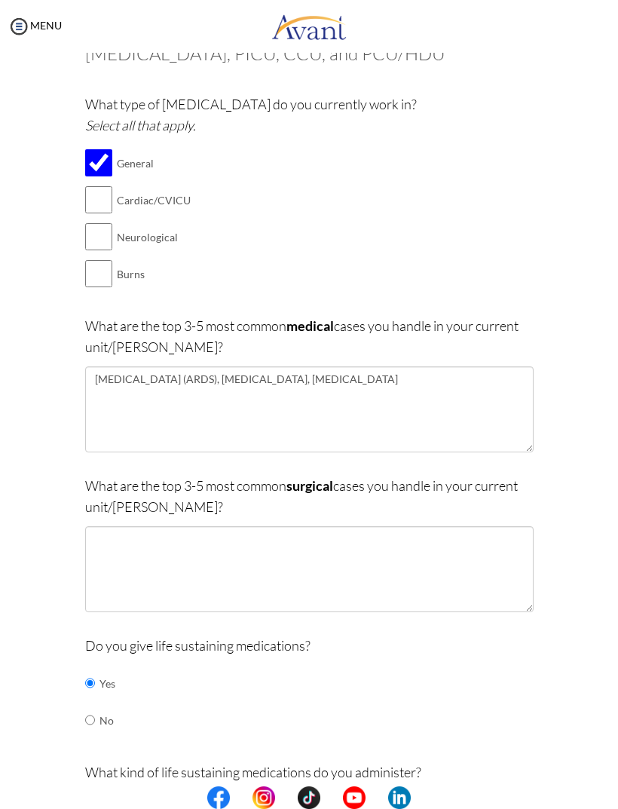
scroll to position [89, 0]
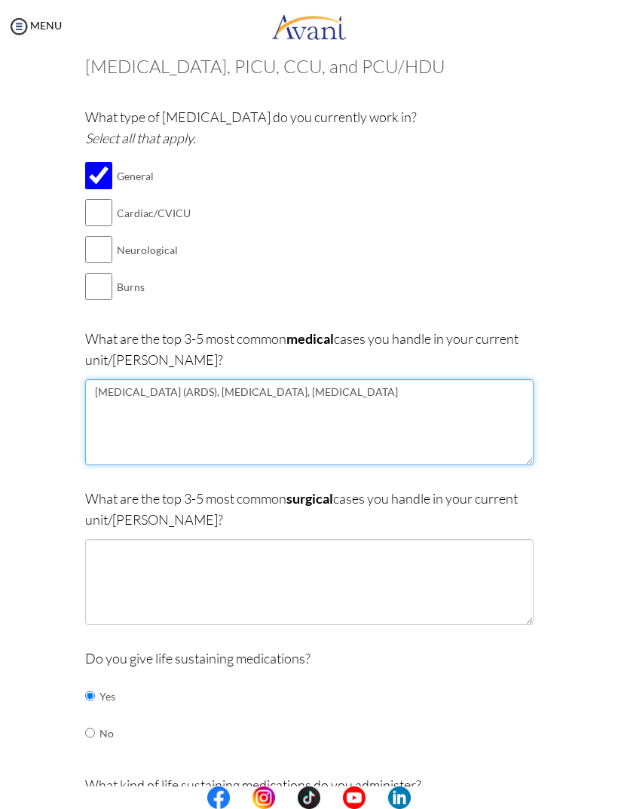
click at [408, 390] on textarea "[MEDICAL_DATA] (ARDS), [MEDICAL_DATA], [MEDICAL_DATA]" at bounding box center [309, 422] width 449 height 86
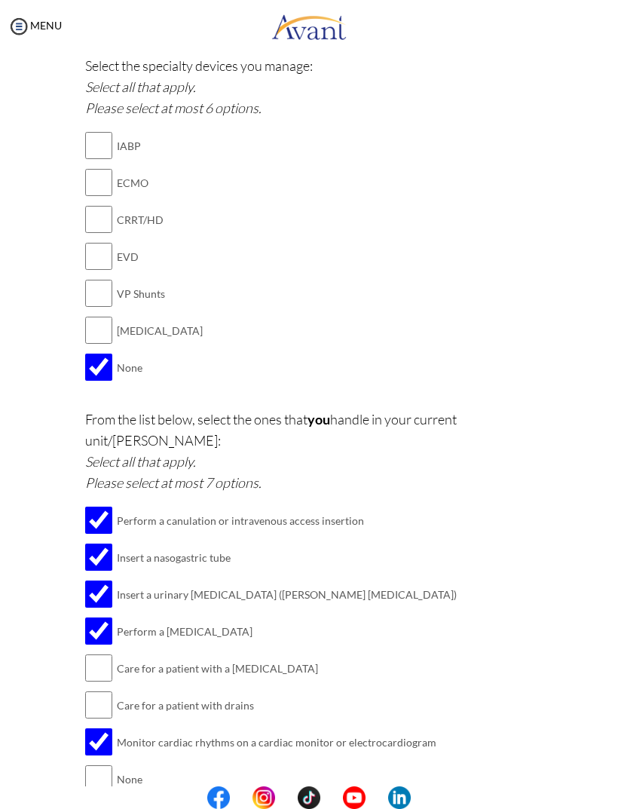
scroll to position [1674, 0]
type textarea "[MEDICAL_DATA] (ARDS), [MEDICAL_DATA], [MEDICAL_DATA],"
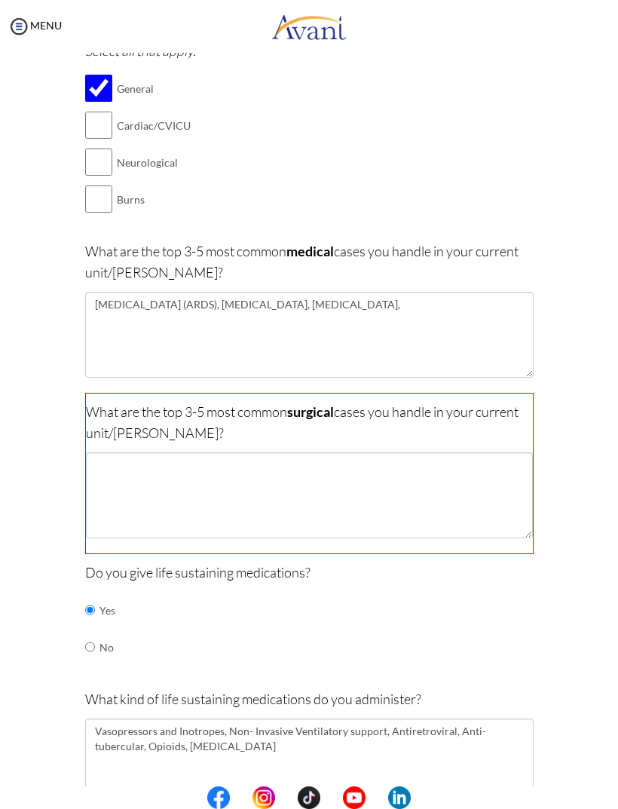
scroll to position [75, 0]
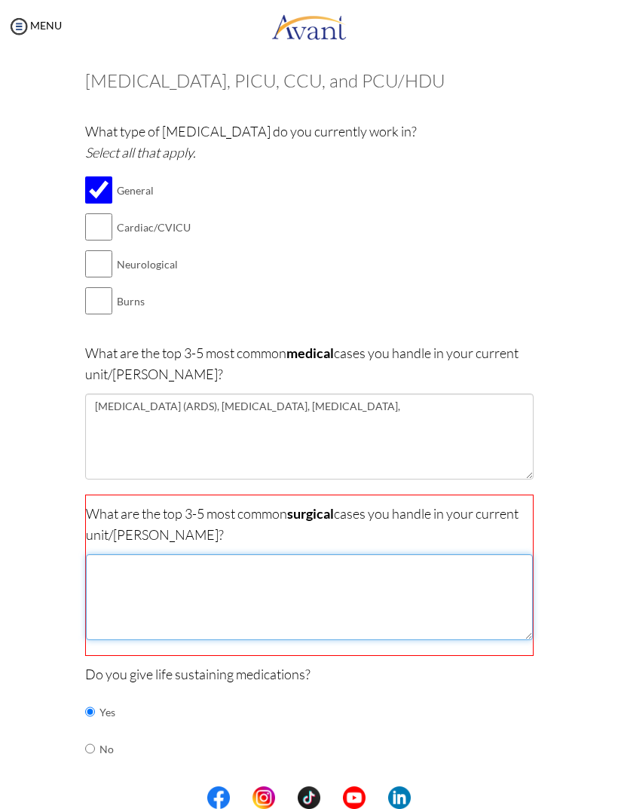
click at [437, 611] on textarea at bounding box center [309, 597] width 447 height 86
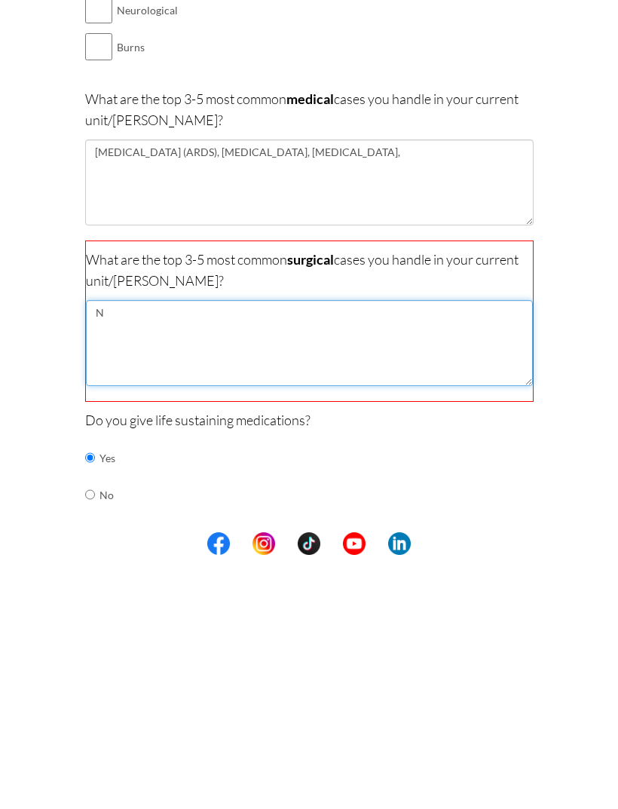
type textarea "No"
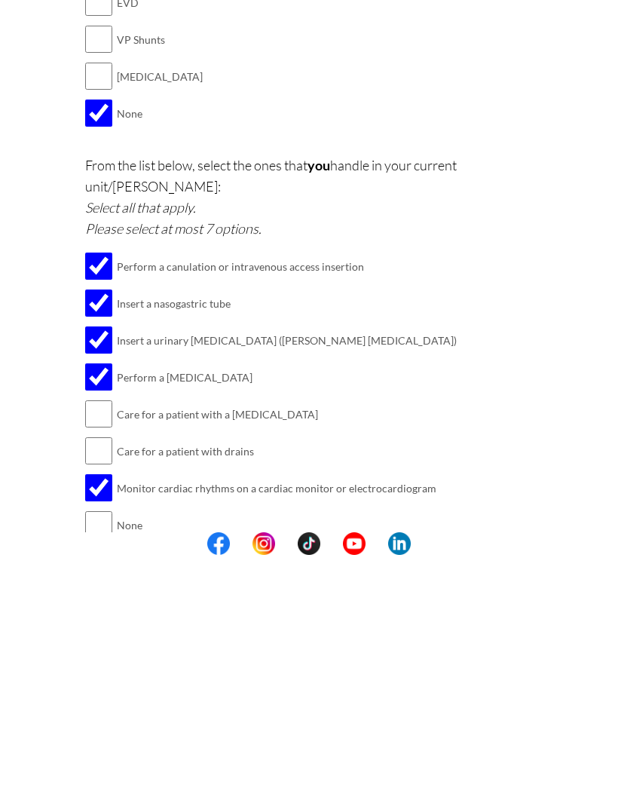
scroll to position [1676, 0]
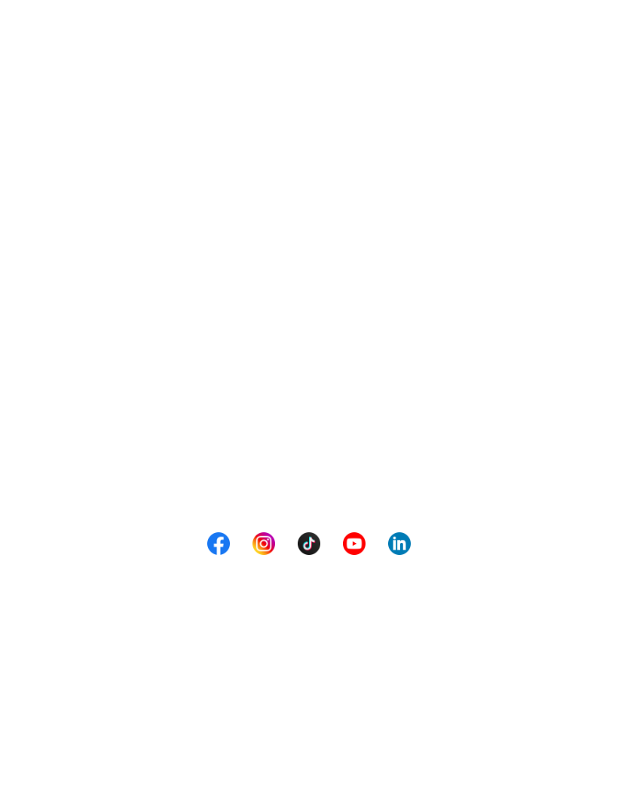
scroll to position [0, 0]
